Goal: Browse casually: Explore the website without a specific task or goal

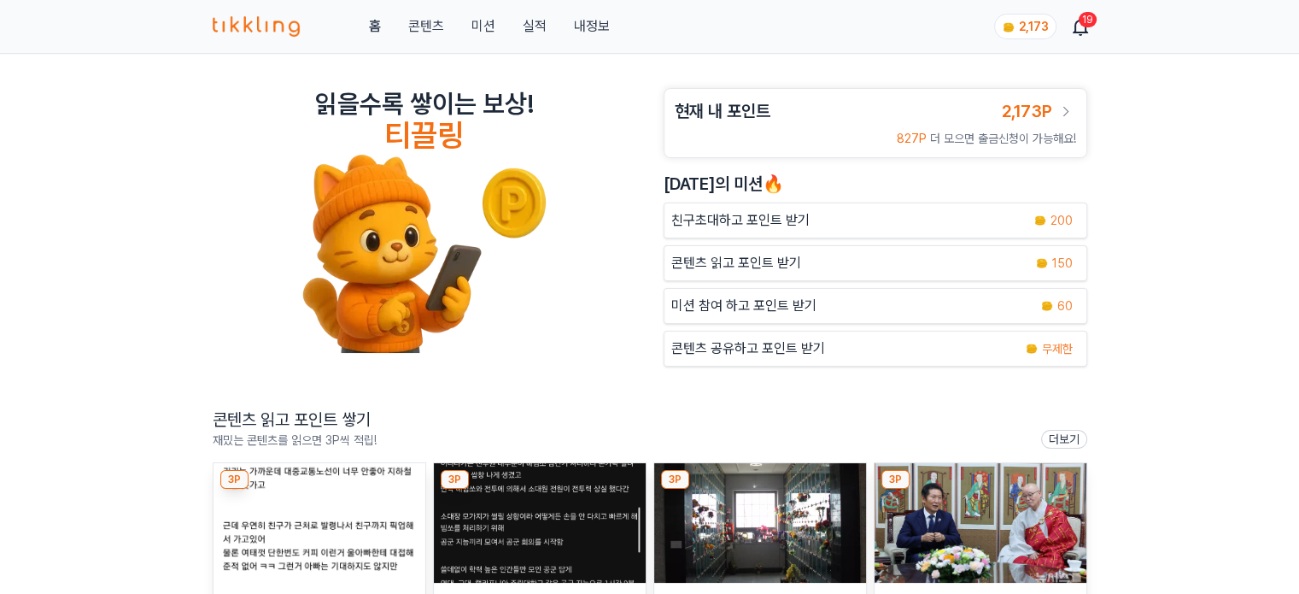
click at [359, 521] on img at bounding box center [320, 523] width 212 height 120
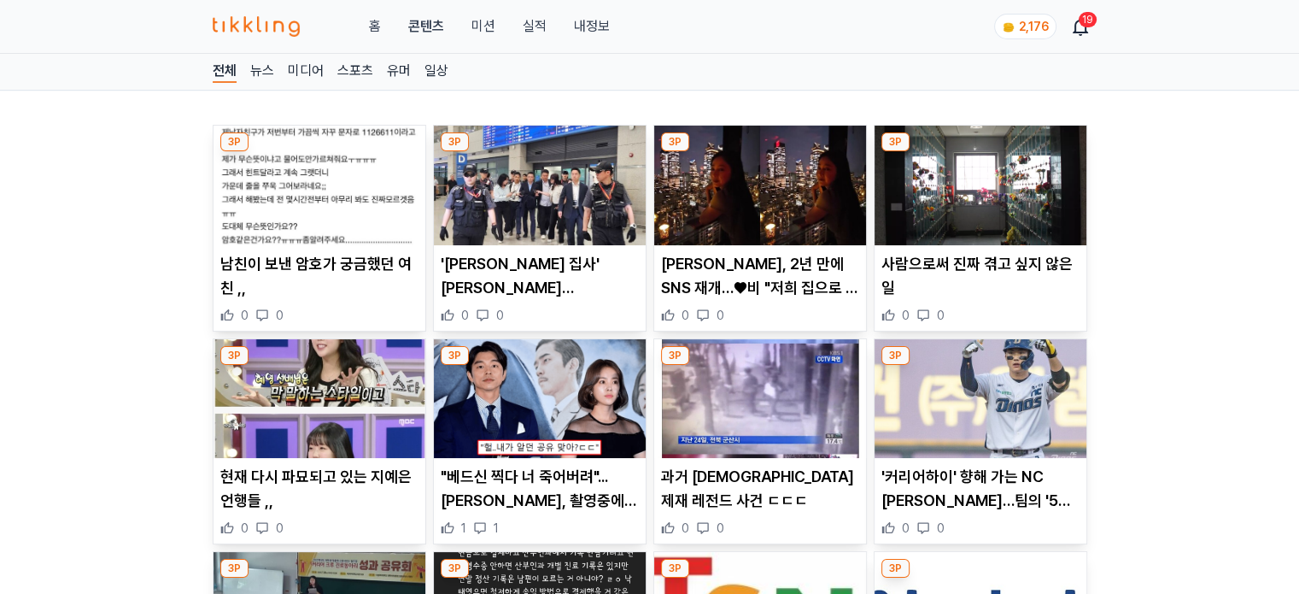
click at [507, 181] on img at bounding box center [540, 186] width 212 height 120
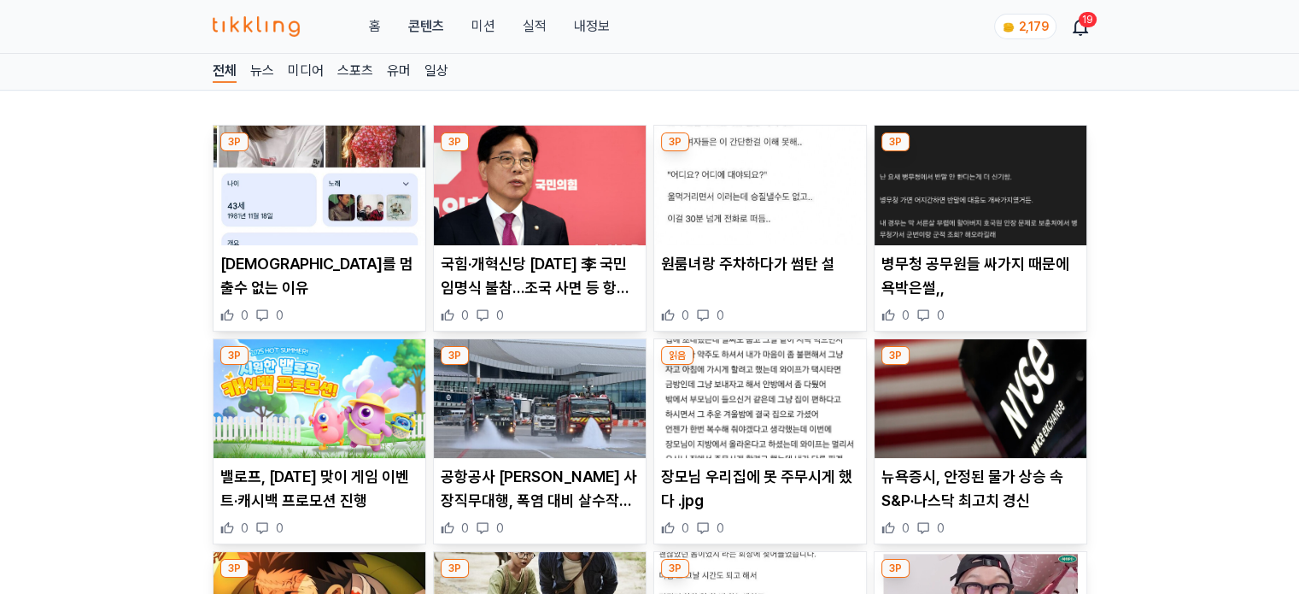
click at [481, 189] on img at bounding box center [540, 186] width 212 height 120
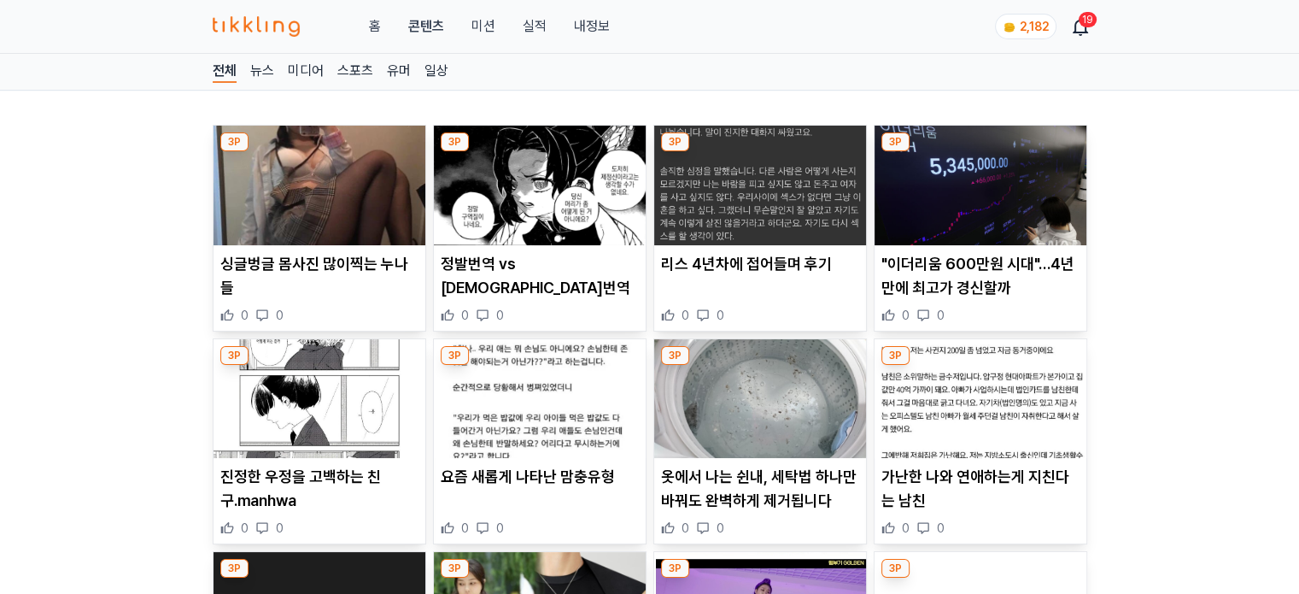
click at [742, 221] on img at bounding box center [760, 186] width 212 height 120
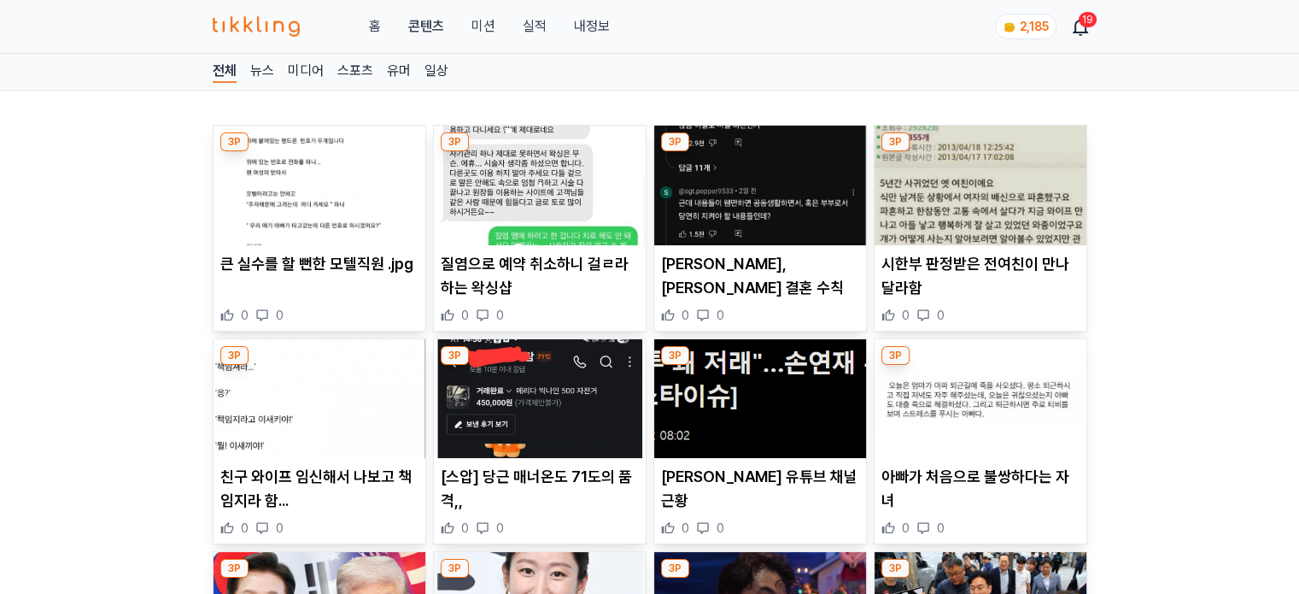
click at [596, 198] on img at bounding box center [540, 186] width 212 height 120
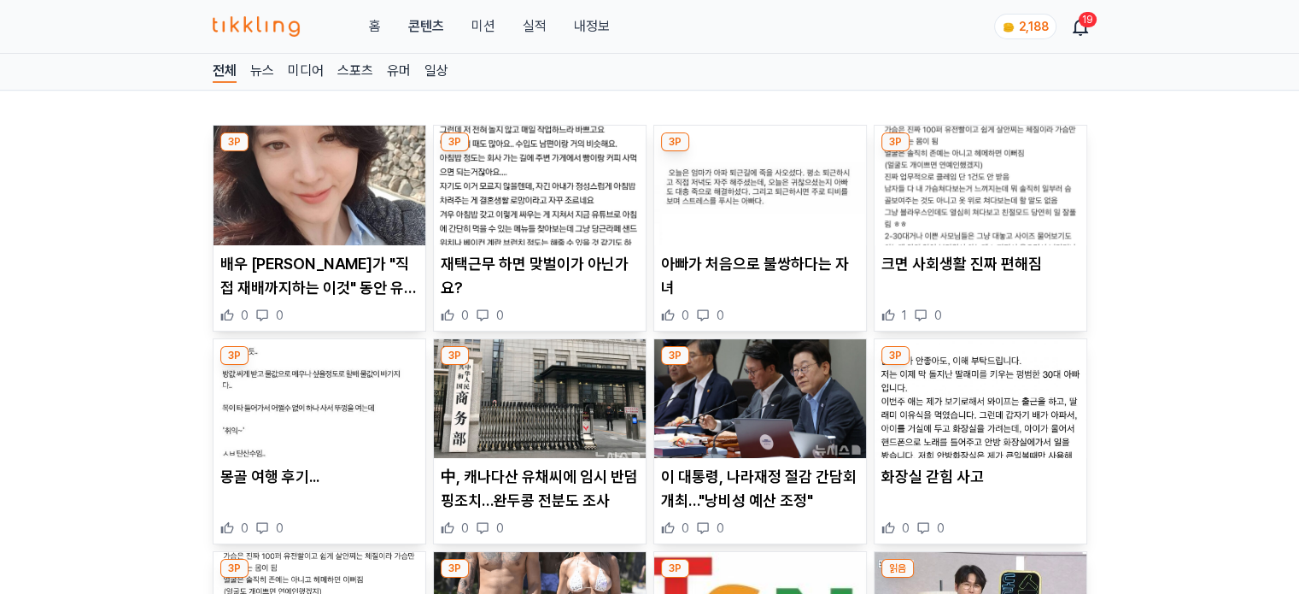
click at [598, 211] on img at bounding box center [540, 186] width 212 height 120
